Goal: Transaction & Acquisition: Purchase product/service

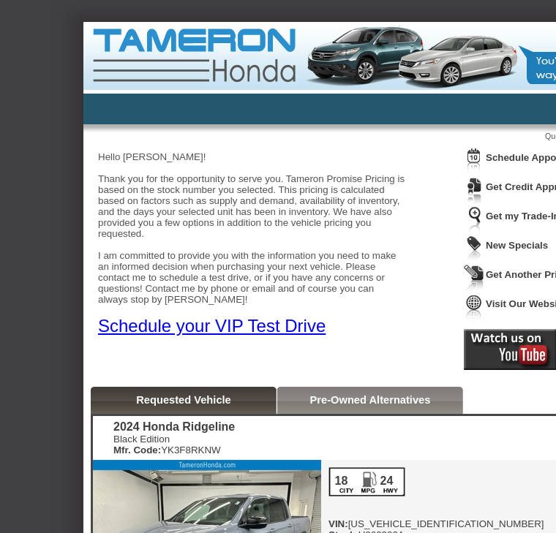
scroll to position [20, 0]
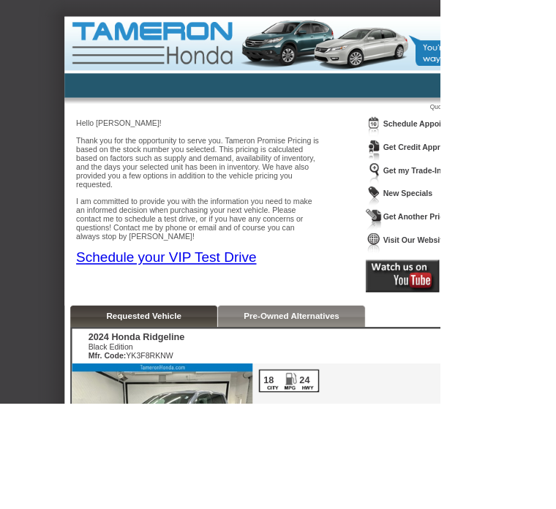
scroll to position [1, 2]
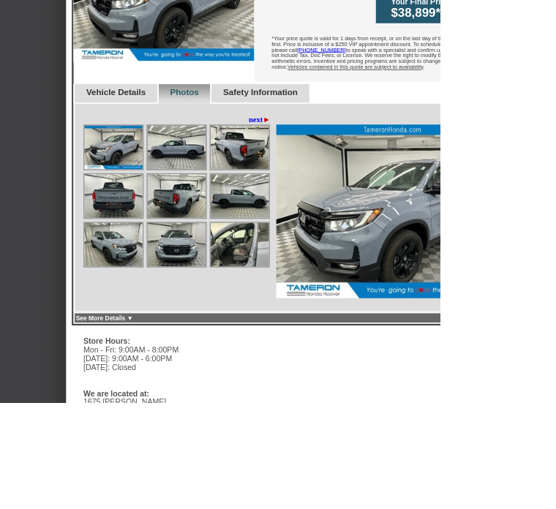
scroll to position [556, 0]
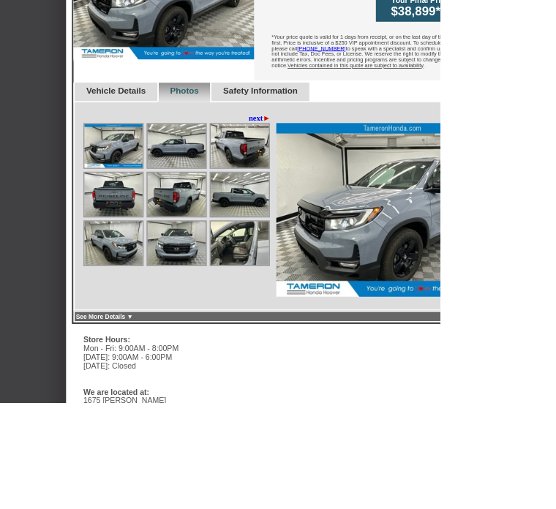
click at [295, 280] on img at bounding box center [302, 307] width 73 height 55
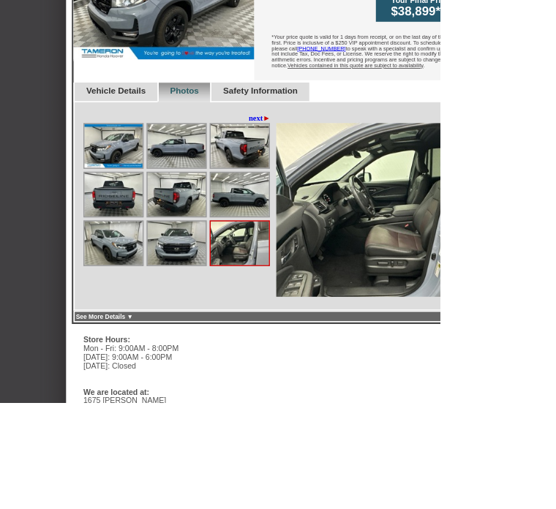
click at [298, 281] on img at bounding box center [302, 307] width 73 height 55
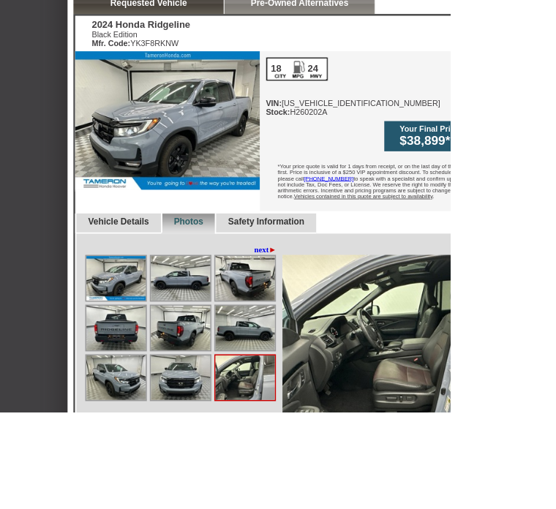
scroll to position [413, 0]
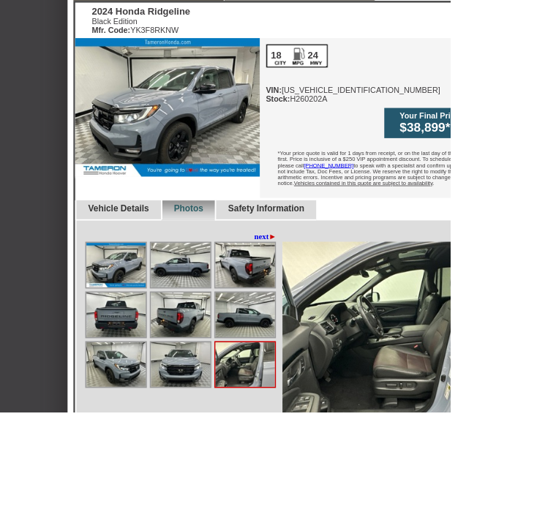
click at [522, 350] on img at bounding box center [495, 407] width 292 height 219
click at [555, 363] on img at bounding box center [495, 407] width 292 height 219
click at [314, 430] on img at bounding box center [302, 450] width 73 height 55
click at [141, 370] on img at bounding box center [143, 388] width 73 height 55
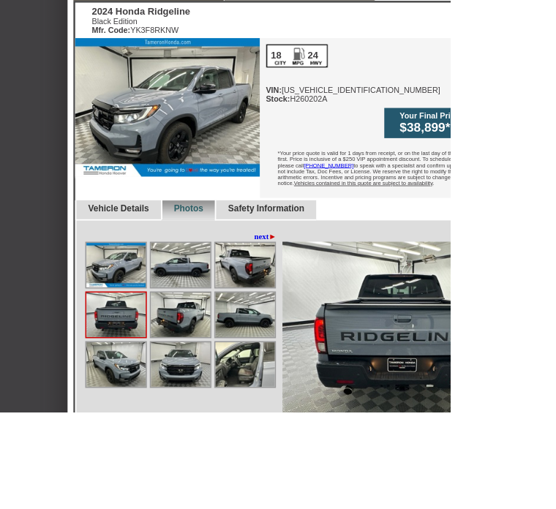
click at [161, 361] on img at bounding box center [143, 388] width 73 height 55
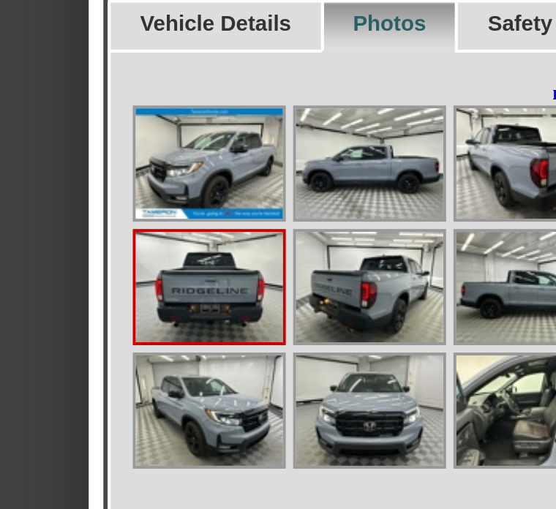
scroll to position [431, 36]
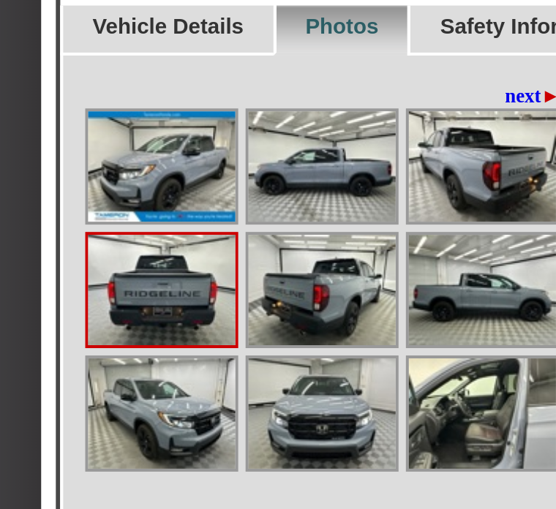
click at [170, 281] on img at bounding box center [187, 308] width 73 height 55
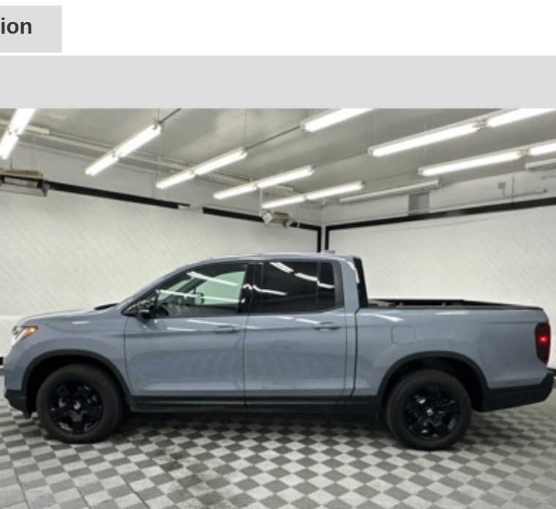
scroll to position [431, 91]
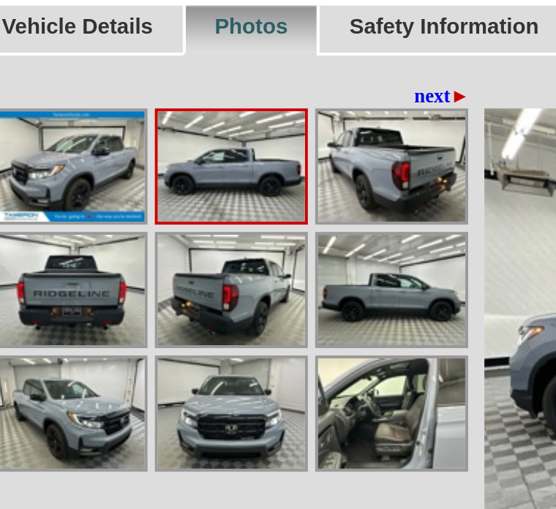
click at [241, 268] on span "►" at bounding box center [246, 273] width 10 height 11
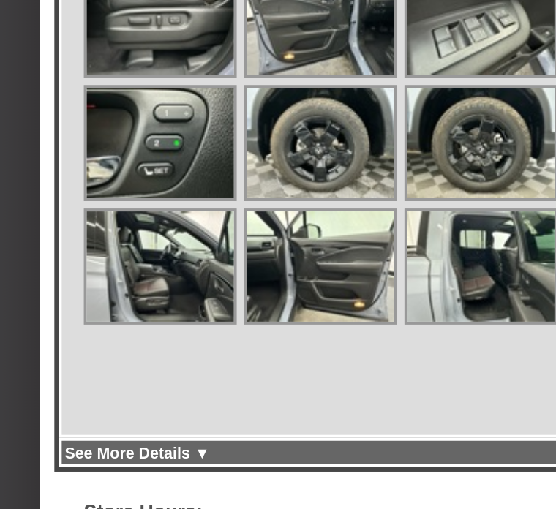
scroll to position [500, 0]
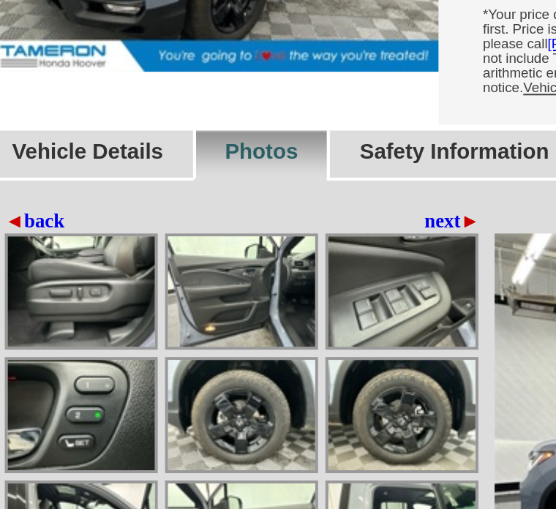
click at [332, 200] on span "►" at bounding box center [337, 205] width 10 height 11
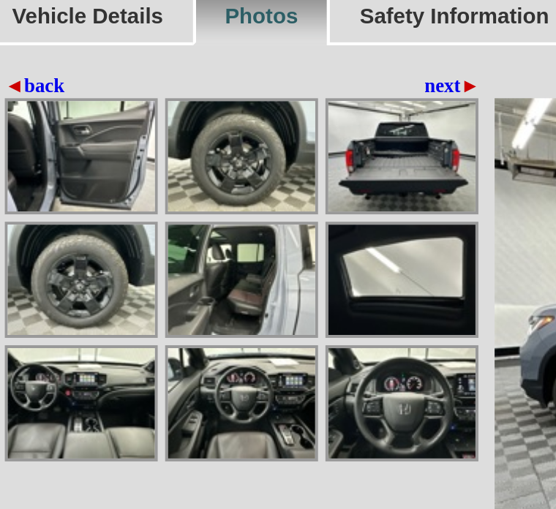
click at [186, 336] on img at bounding box center [222, 363] width 73 height 55
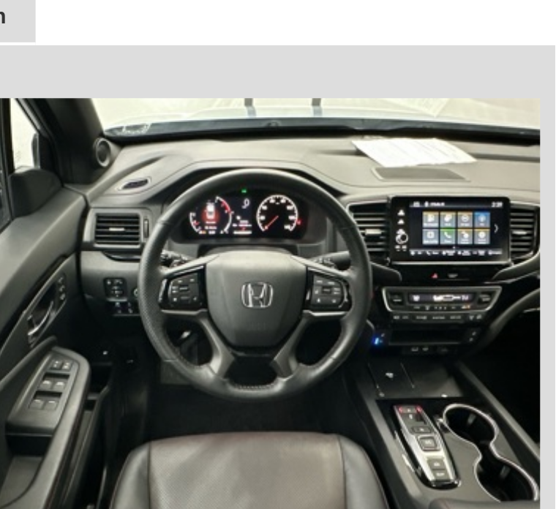
scroll to position [500, 94]
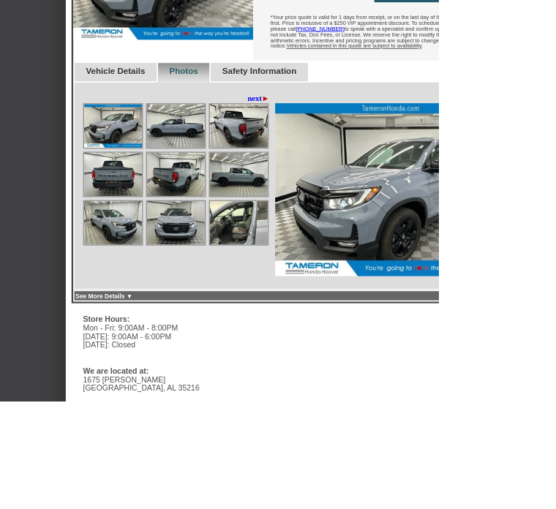
scroll to position [581, 0]
click at [301, 255] on img at bounding box center [302, 282] width 73 height 55
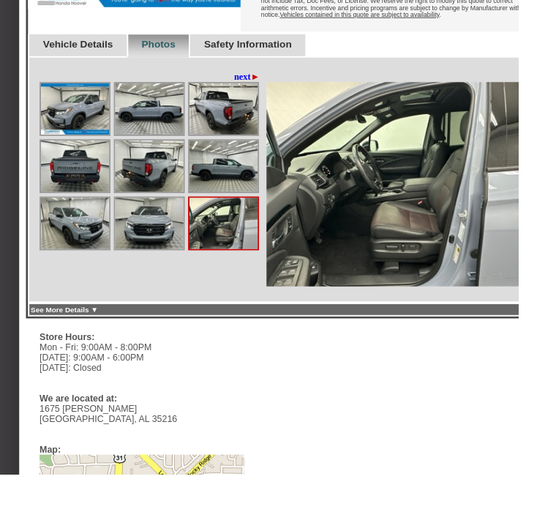
scroll to position [656, 69]
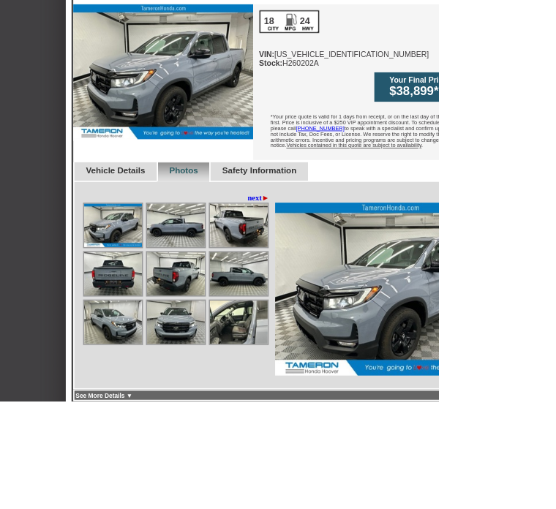
scroll to position [454, 0]
click at [338, 246] on span "►" at bounding box center [337, 251] width 10 height 11
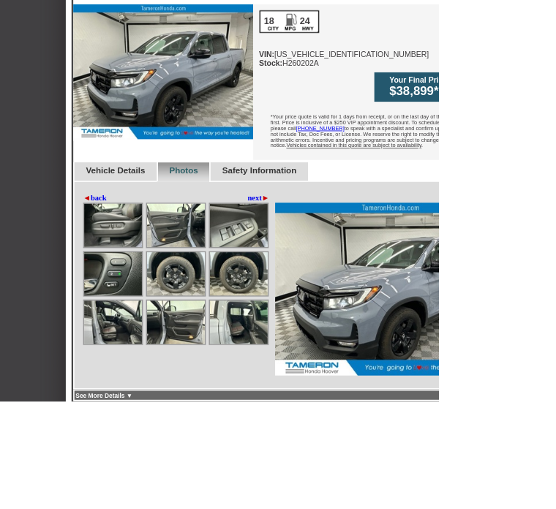
click at [333, 246] on link "next ►" at bounding box center [328, 252] width 28 height 12
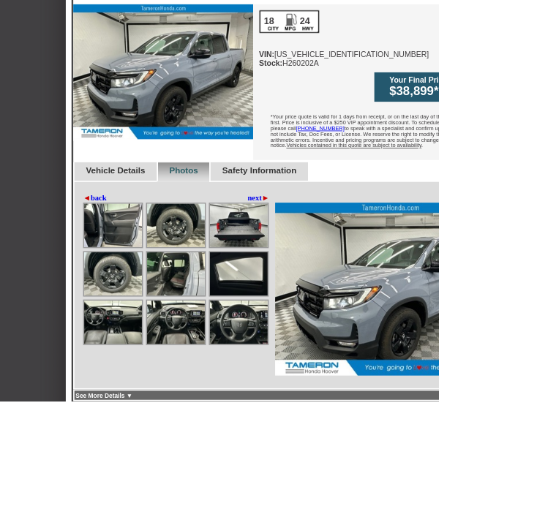
click at [381, 257] on img at bounding box center [495, 366] width 292 height 219
click at [329, 246] on link "next ►" at bounding box center [328, 252] width 28 height 12
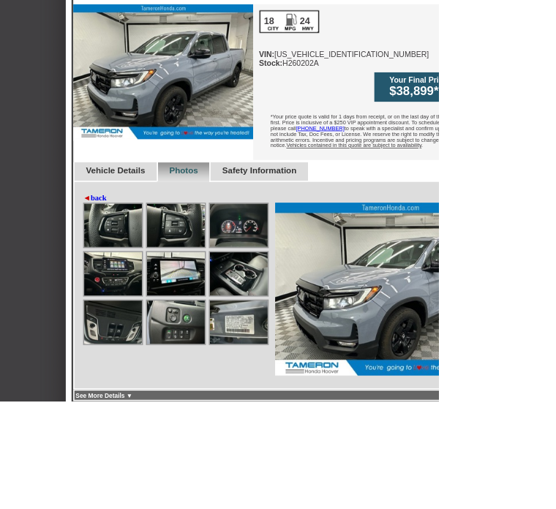
click at [239, 382] on img at bounding box center [222, 409] width 73 height 55
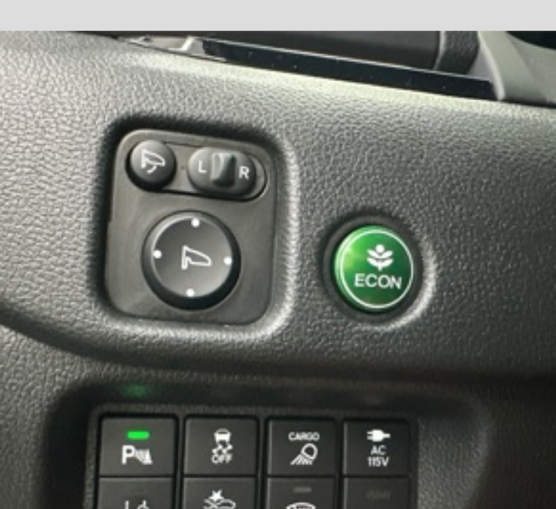
scroll to position [553, 113]
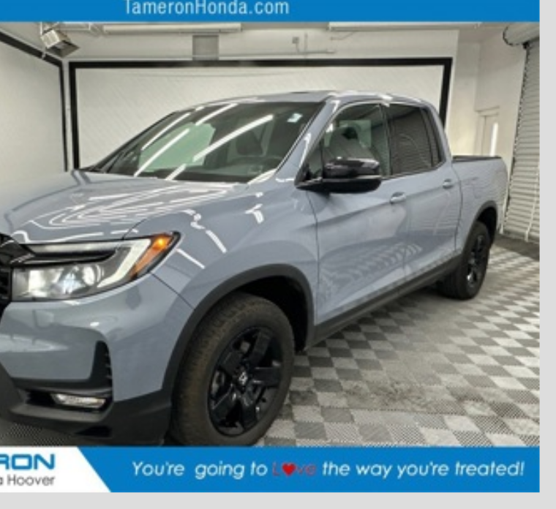
scroll to position [560, 148]
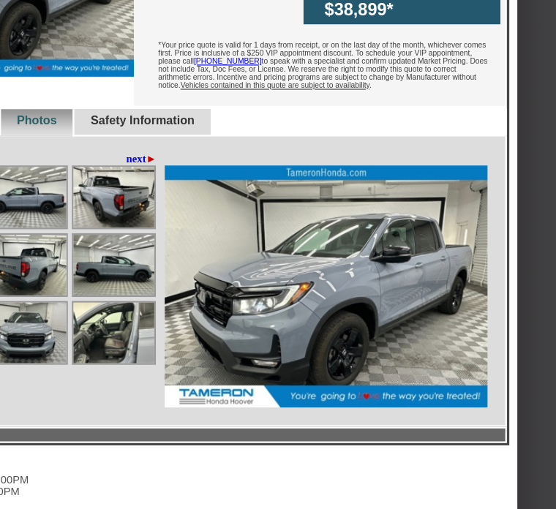
click at [38, 224] on img at bounding box center [74, 241] width 73 height 55
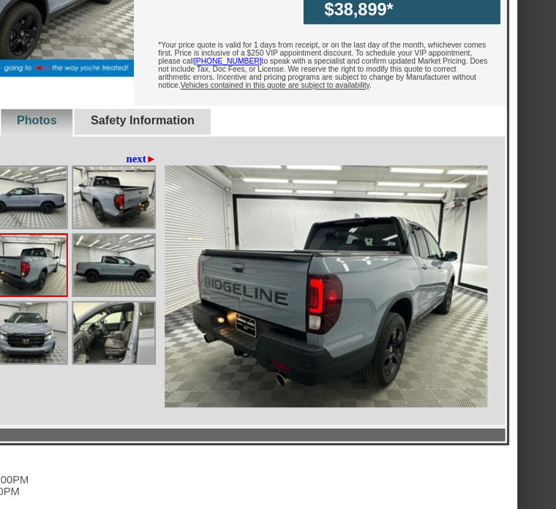
click at [118, 158] on img at bounding box center [154, 180] width 73 height 55
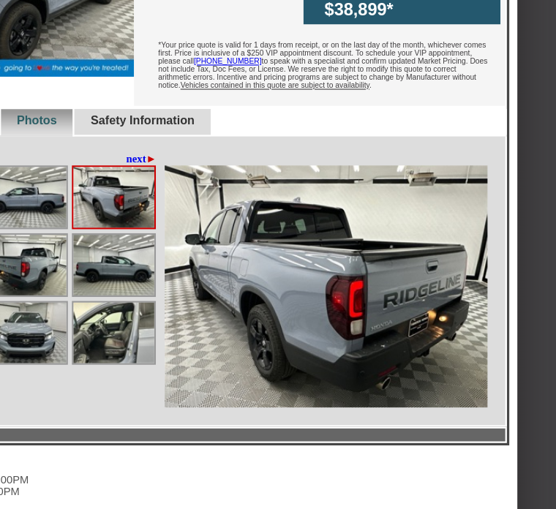
click at [38, 296] on img at bounding box center [74, 303] width 73 height 55
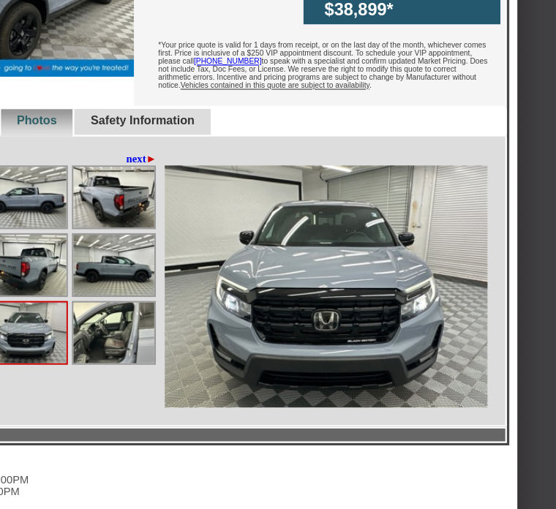
click at [118, 170] on img at bounding box center [154, 180] width 73 height 55
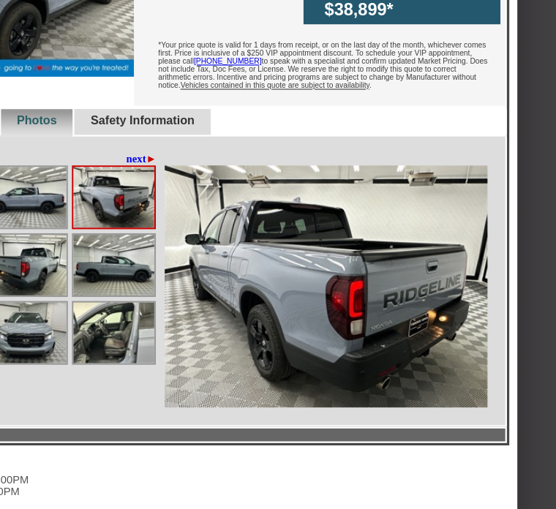
click at [38, 292] on img at bounding box center [74, 303] width 73 height 55
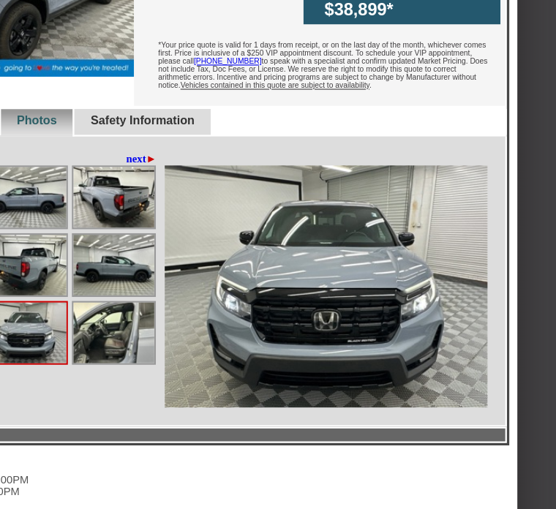
click at [118, 291] on img at bounding box center [154, 303] width 73 height 55
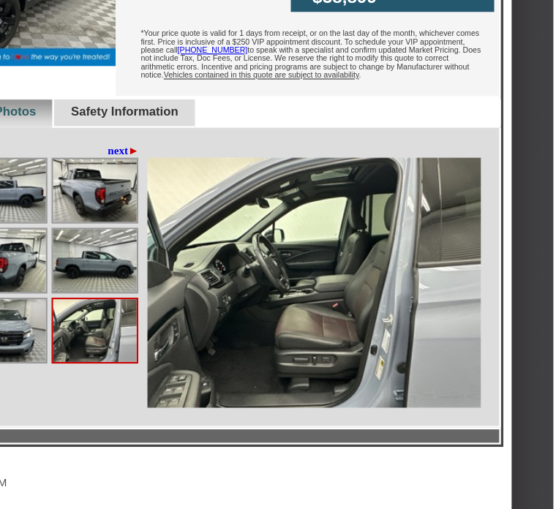
scroll to position [573, 149]
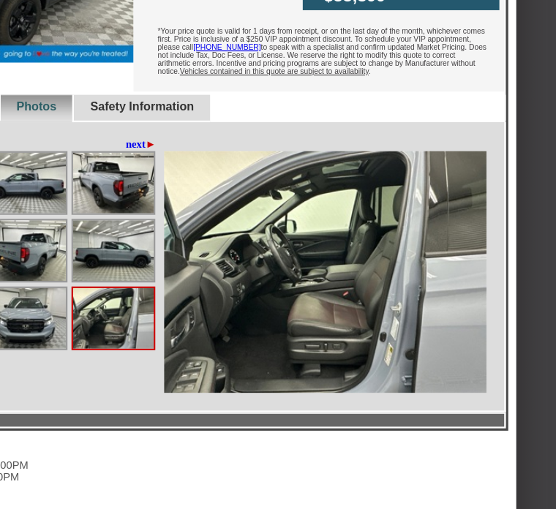
click at [120, 145] on img at bounding box center [153, 167] width 73 height 55
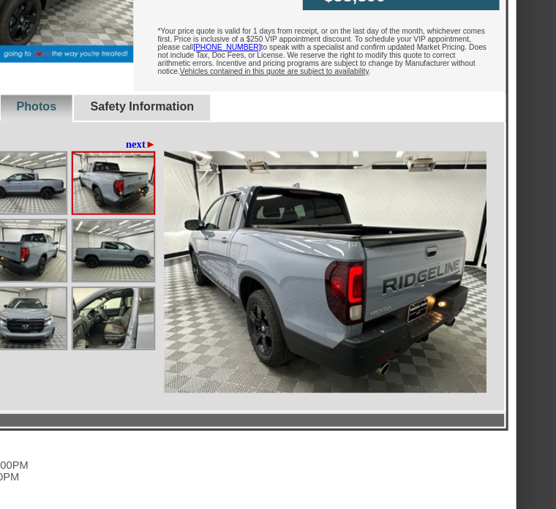
scroll to position [574, 149]
